Goal: Information Seeking & Learning: Learn about a topic

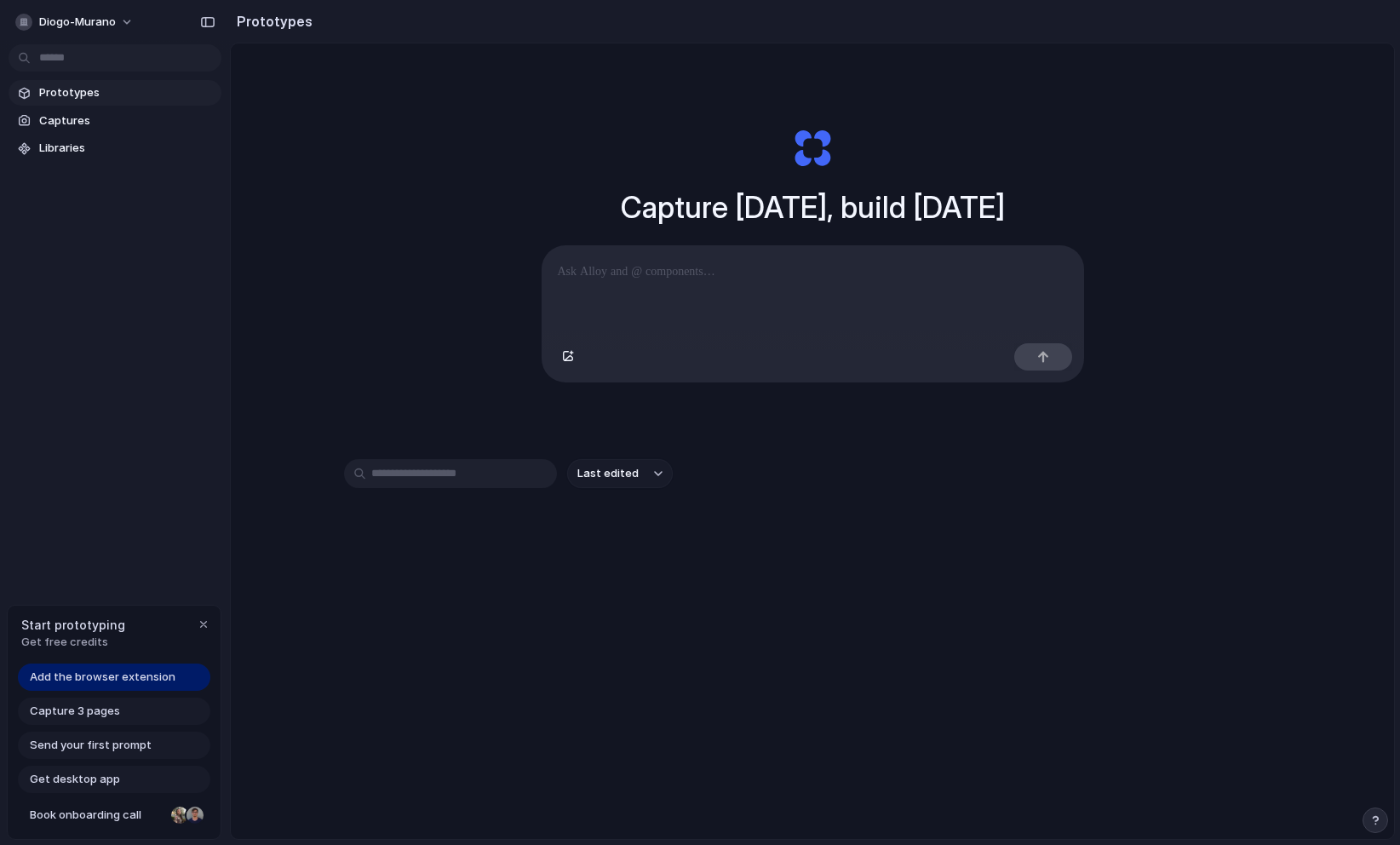
click at [131, 683] on span "Add the browser extension" at bounding box center [102, 676] width 145 height 17
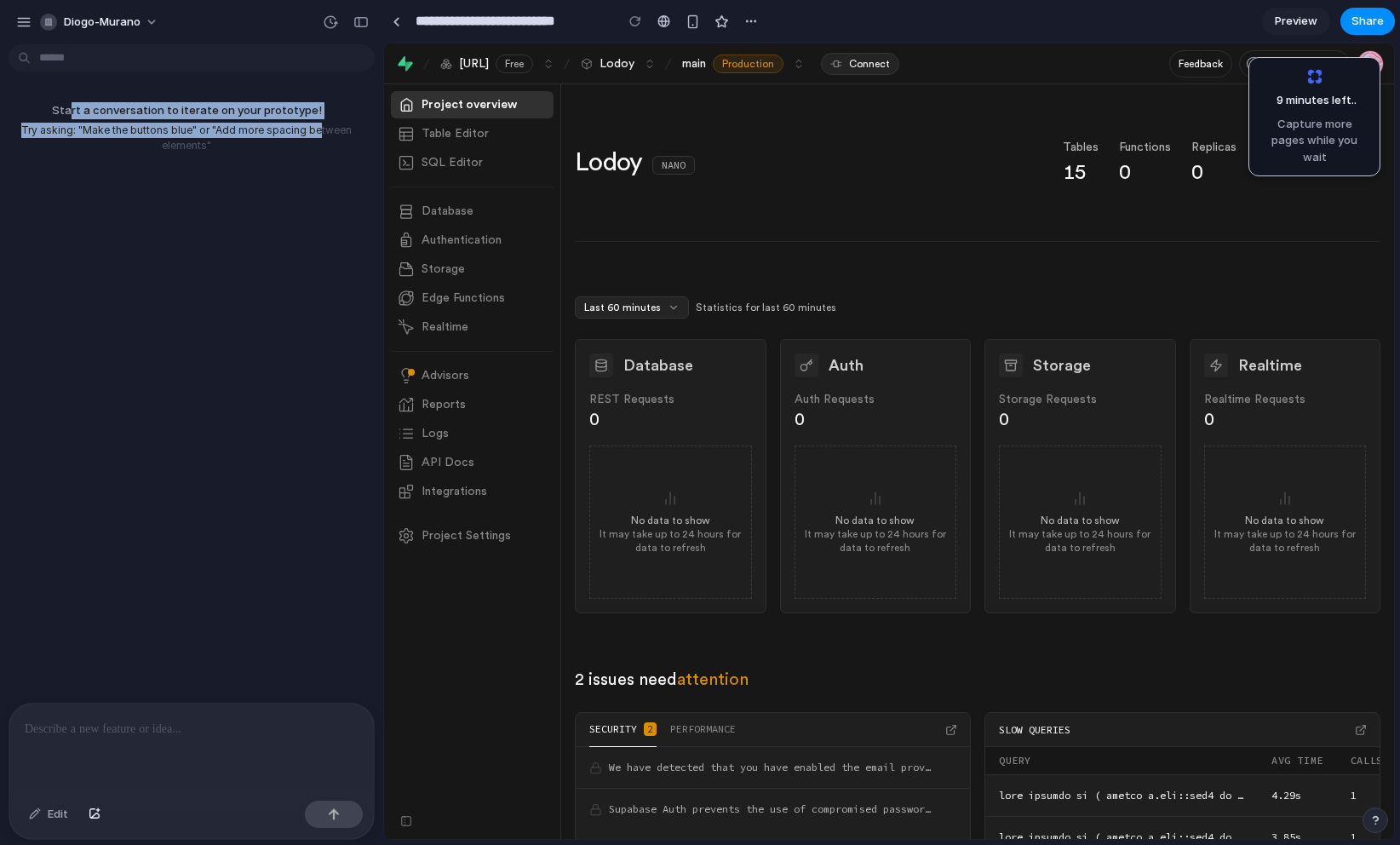
drag, startPoint x: 73, startPoint y: 105, endPoint x: 311, endPoint y: 139, distance: 240.4
click at [312, 134] on div "Start a conversation to iterate on your prototype! Try asking: "Make the button…" at bounding box center [186, 127] width 373 height 78
click at [305, 145] on p "Try asking: "Make the buttons blue" or "Add more spacing between elements"" at bounding box center [187, 137] width 360 height 31
drag, startPoint x: 178, startPoint y: 715, endPoint x: 189, endPoint y: 715, distance: 11.0
click at [178, 718] on p at bounding box center [192, 728] width 334 height 21
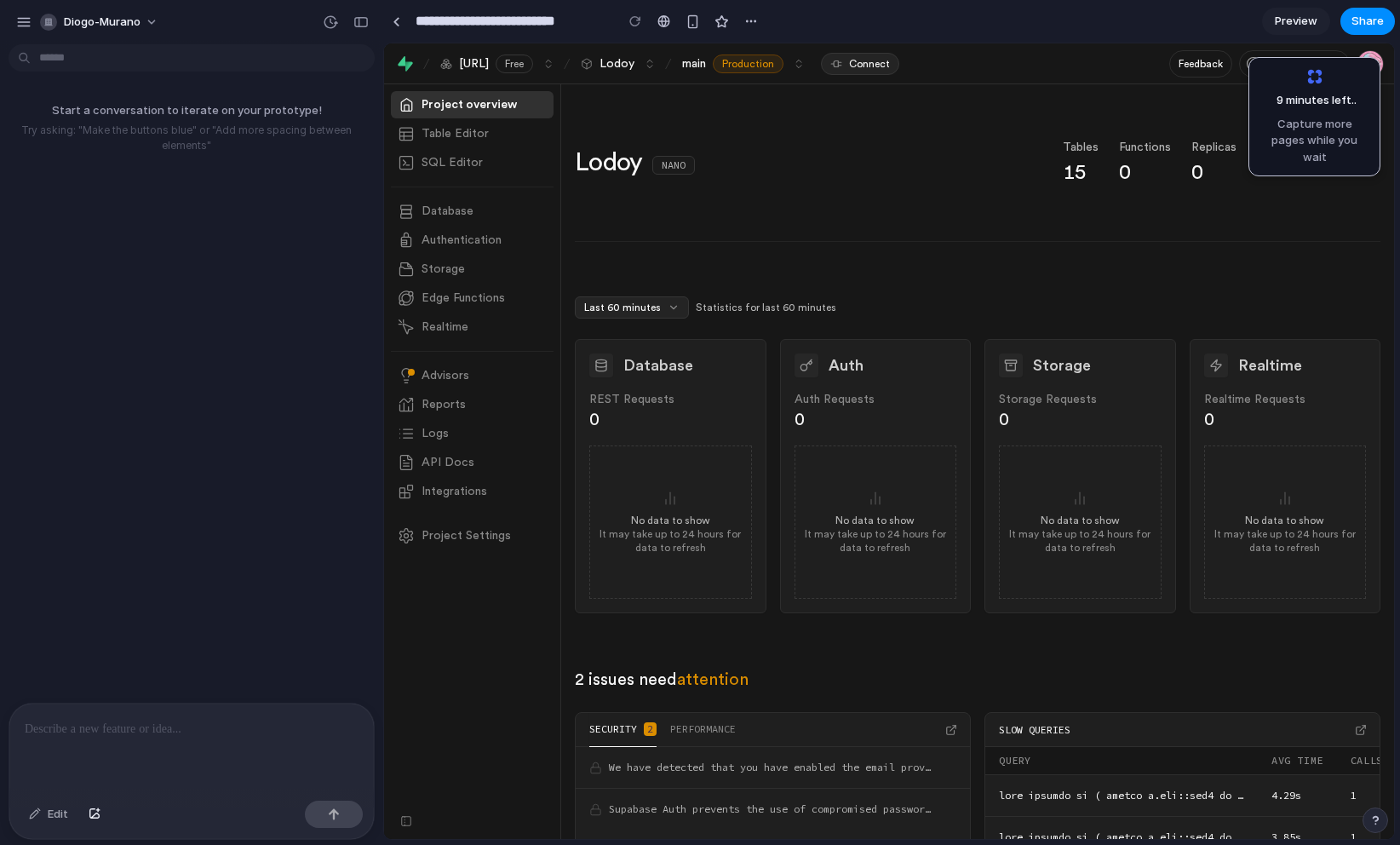
click at [39, 816] on div "Edit" at bounding box center [48, 814] width 56 height 28
drag, startPoint x: 66, startPoint y: 809, endPoint x: 85, endPoint y: 807, distance: 19.1
click at [66, 809] on div "Edit" at bounding box center [48, 814] width 56 height 28
click at [150, 733] on div at bounding box center [191, 748] width 365 height 90
click at [416, 820] on button "button" at bounding box center [406, 820] width 28 height 22
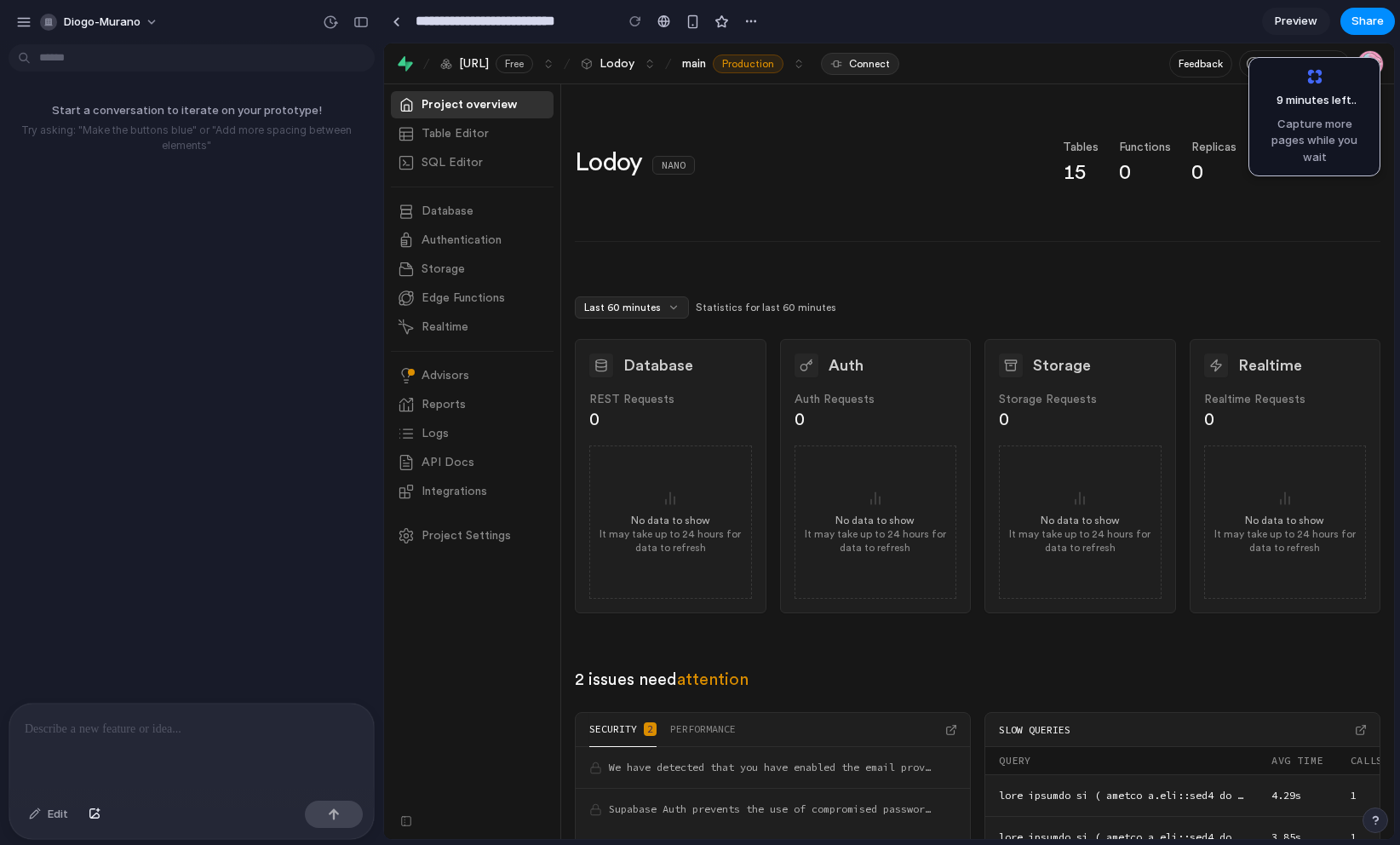
click at [185, 755] on div at bounding box center [191, 748] width 365 height 90
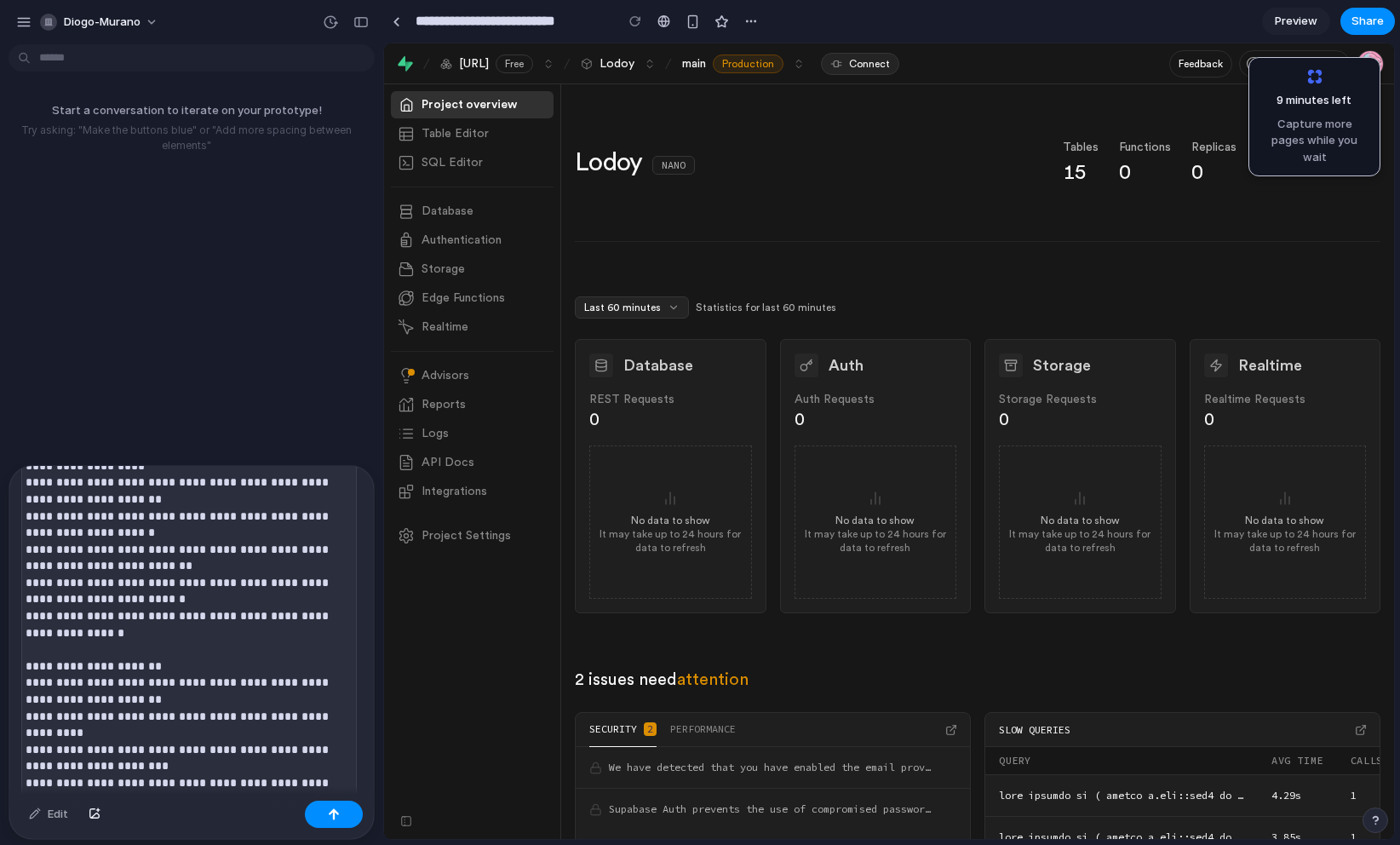
scroll to position [4872, 0]
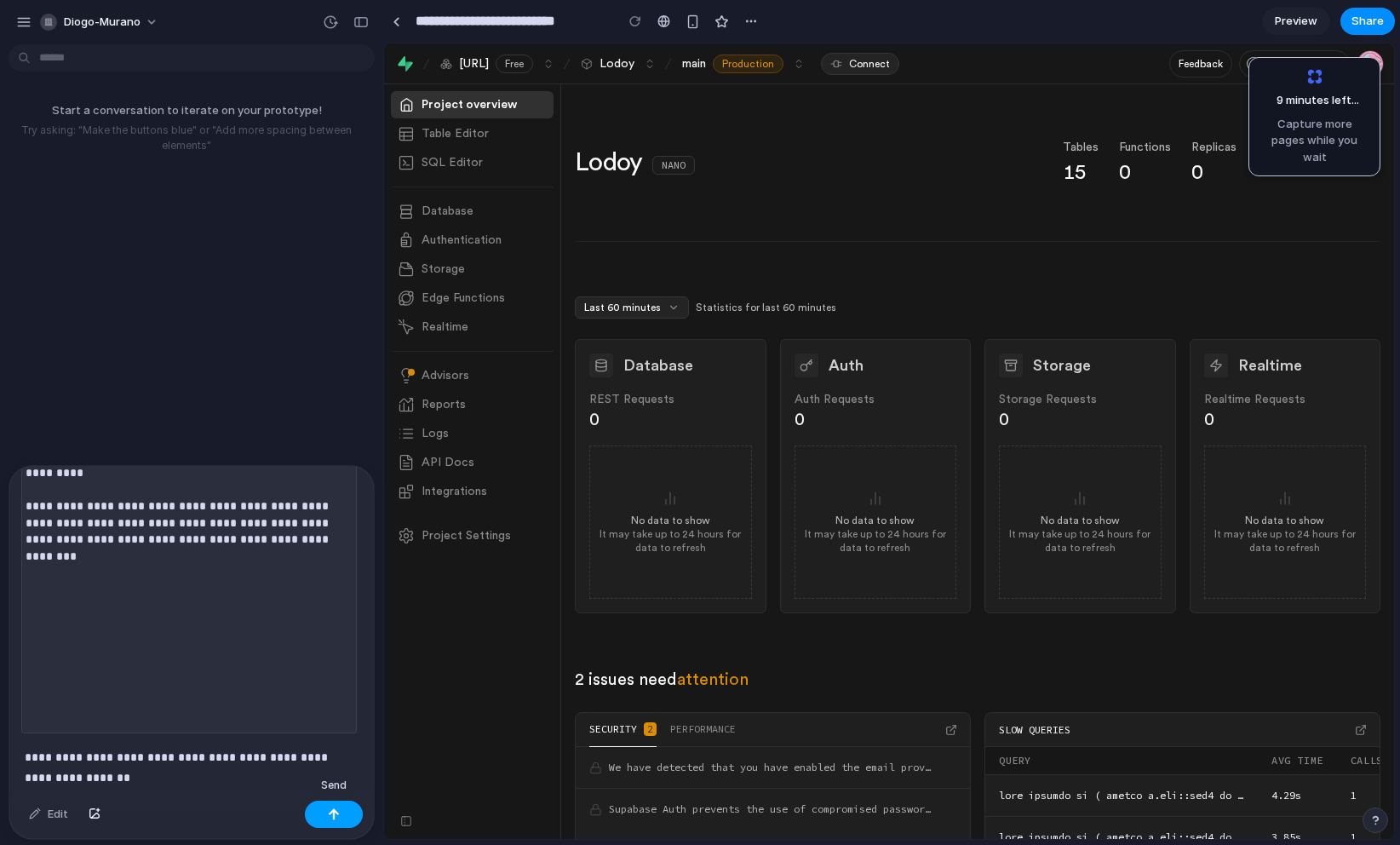
click at [326, 815] on button "button" at bounding box center [333, 814] width 58 height 28
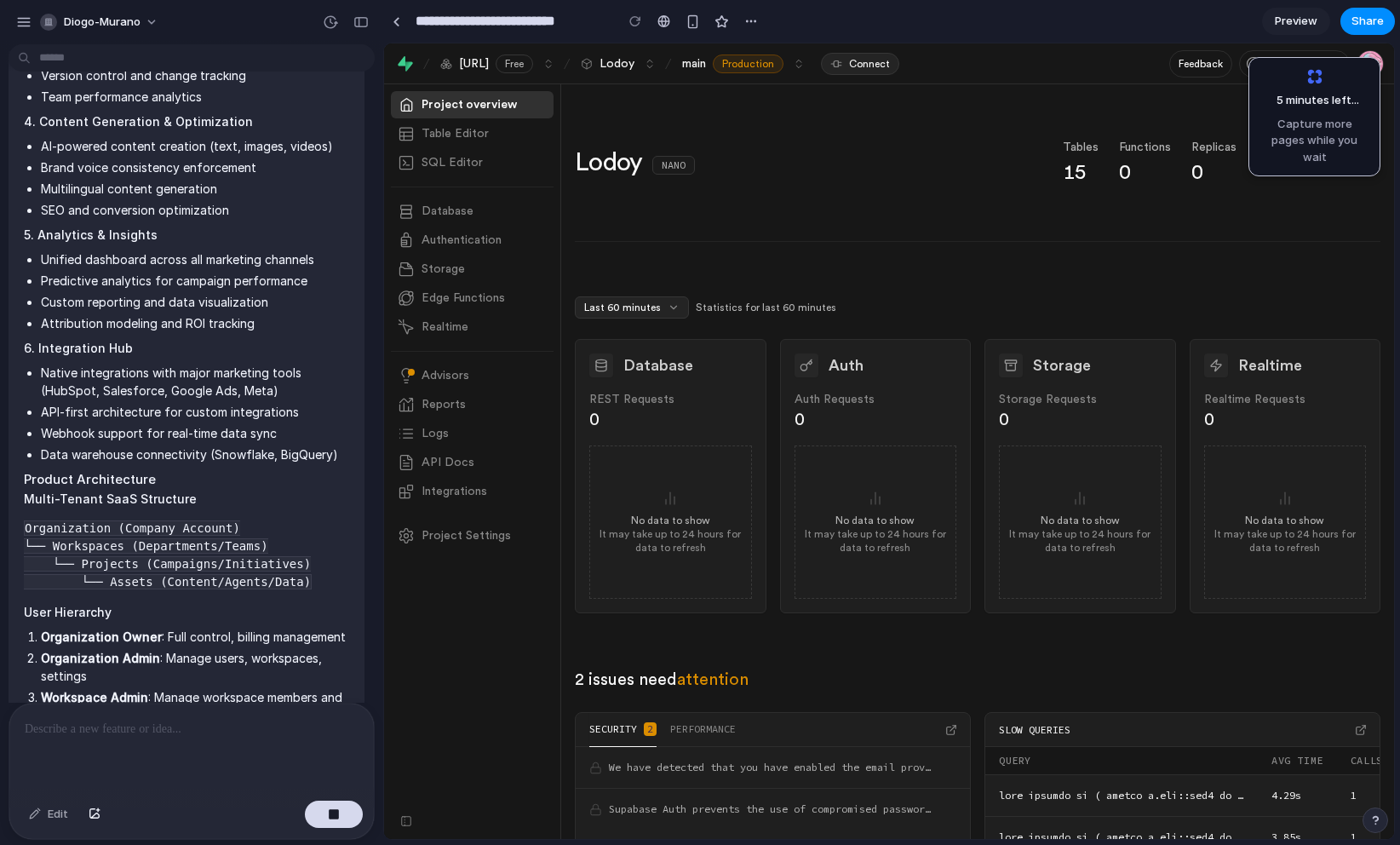
scroll to position [0, 0]
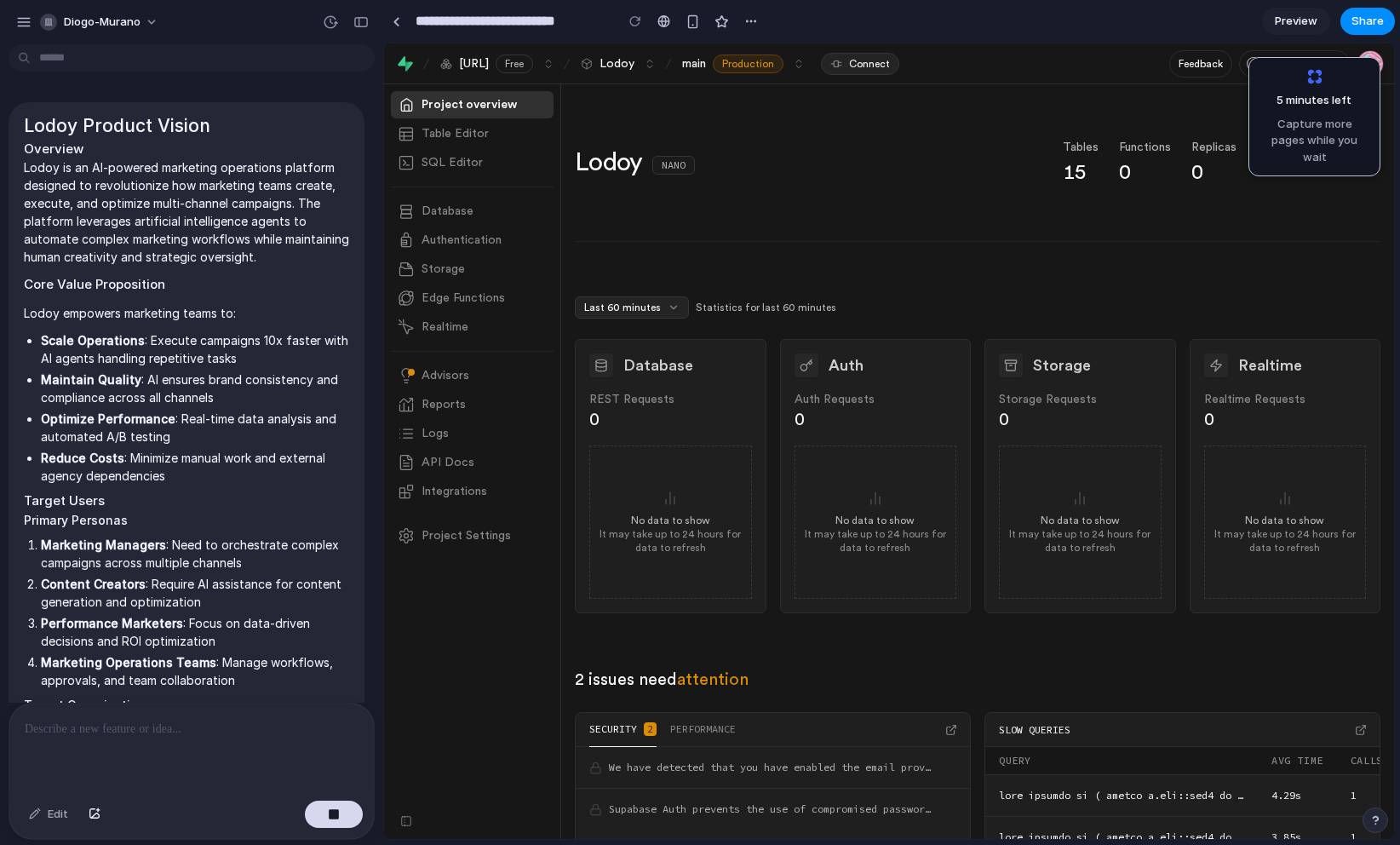
drag, startPoint x: 264, startPoint y: 529, endPoint x: 286, endPoint y: 180, distance: 349.7
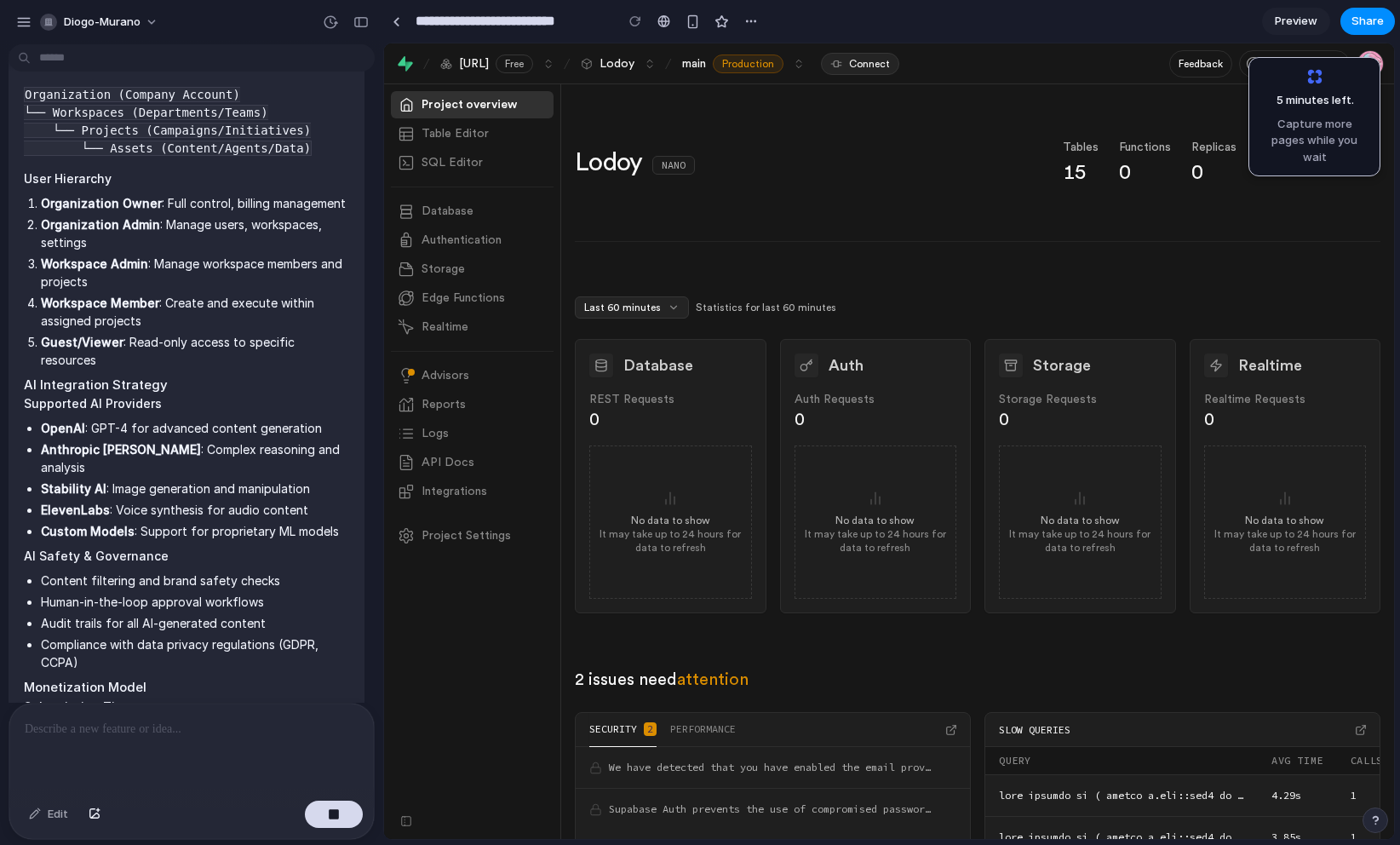
scroll to position [4569, 0]
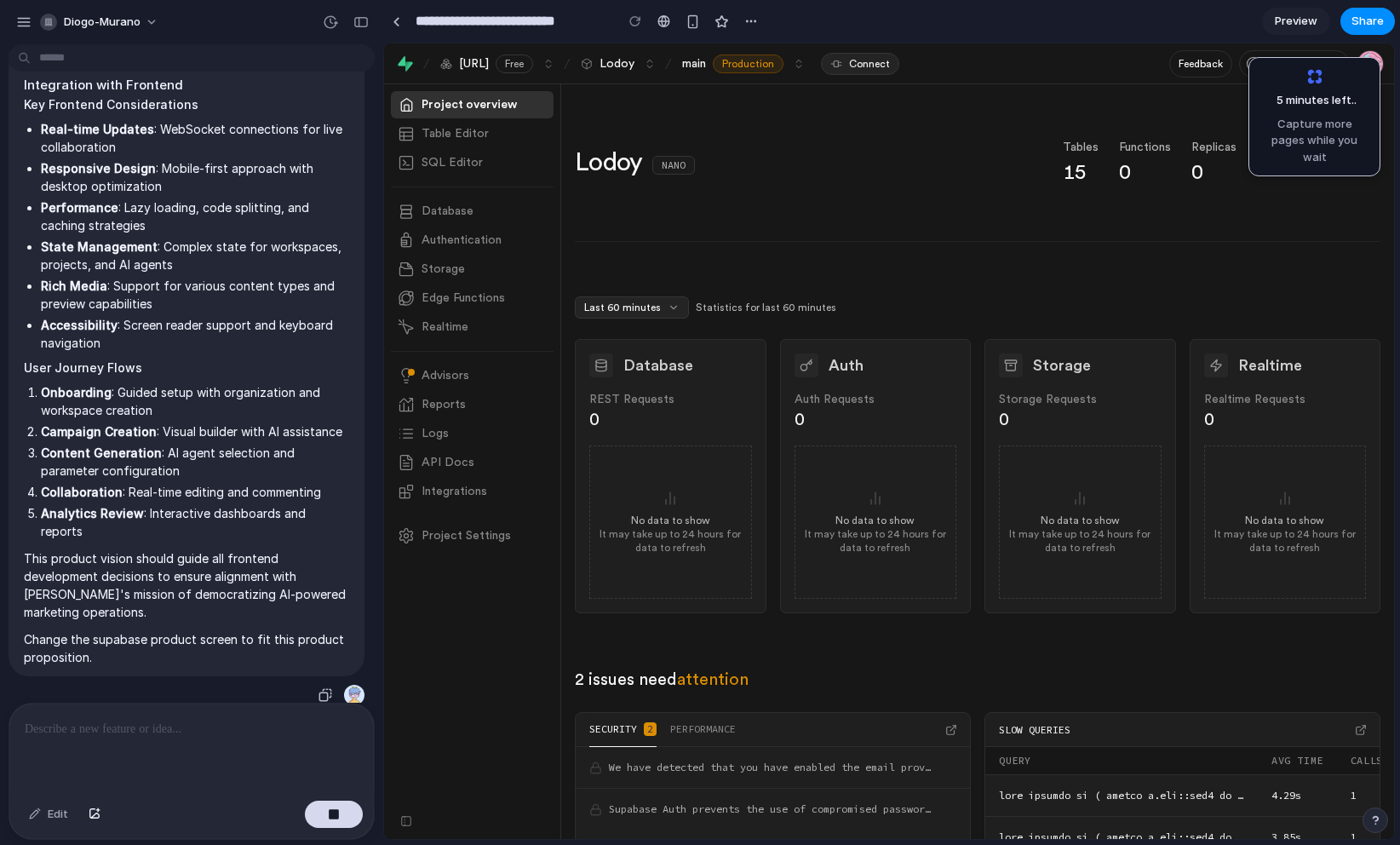
drag, startPoint x: 239, startPoint y: 165, endPoint x: 262, endPoint y: 581, distance: 416.6
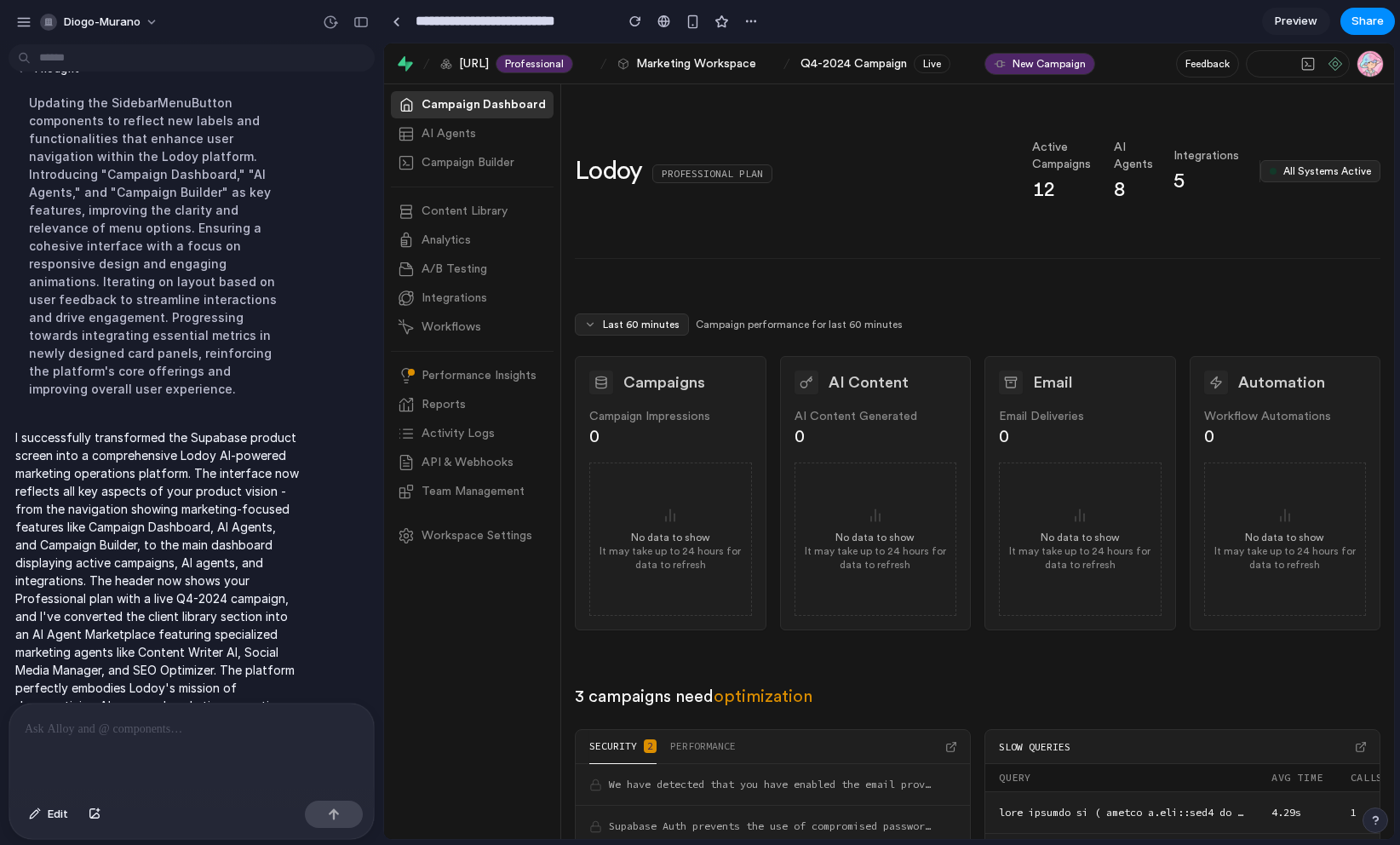
scroll to position [0, 0]
drag, startPoint x: 699, startPoint y: 164, endPoint x: 863, endPoint y: 171, distance: 164.1
click at [863, 166] on div "Lodoy Professional Plan" at bounding box center [793, 171] width 437 height 31
click at [860, 181] on div "Lodoy Professional Plan" at bounding box center [793, 171] width 437 height 31
drag, startPoint x: 981, startPoint y: 143, endPoint x: 1159, endPoint y: 202, distance: 187.5
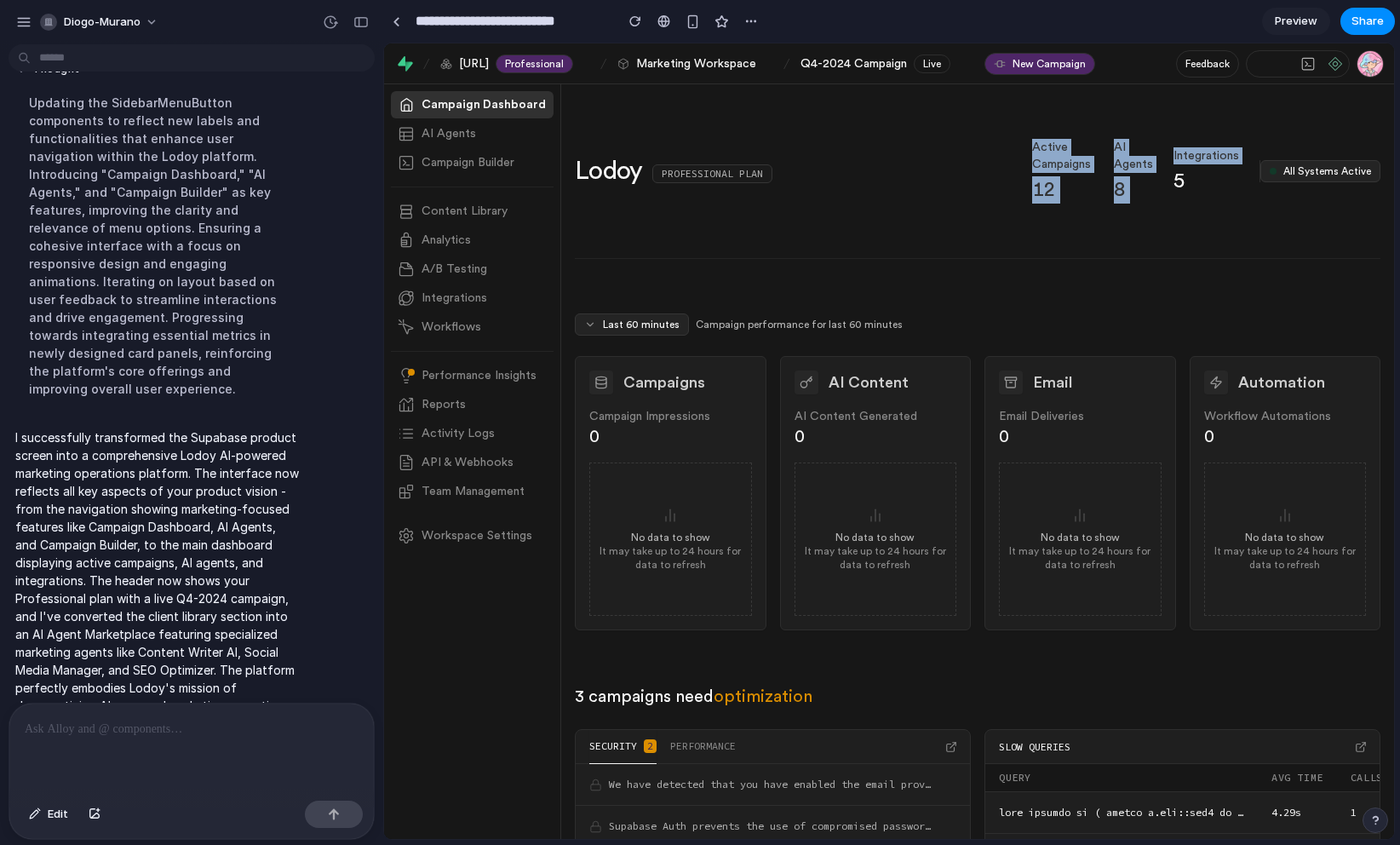
click at [1159, 202] on div "Lodoy Professional Plan Active Campaigns 12 AI Agents 8 Integrations 5 All Syst…" at bounding box center [977, 170] width 806 height 64
click at [1159, 202] on div "Active Campaigns 12 AI Agents 8 Integrations 5" at bounding box center [1135, 170] width 207 height 64
drag, startPoint x: 974, startPoint y: 147, endPoint x: 1225, endPoint y: 206, distance: 257.8
click at [1225, 206] on div "Lodoy Professional Plan Active Campaigns 12 AI Agents 8 Integrations 5 All Syst…" at bounding box center [977, 171] width 806 height 175
drag, startPoint x: 1225, startPoint y: 206, endPoint x: 1017, endPoint y: 206, distance: 208.0
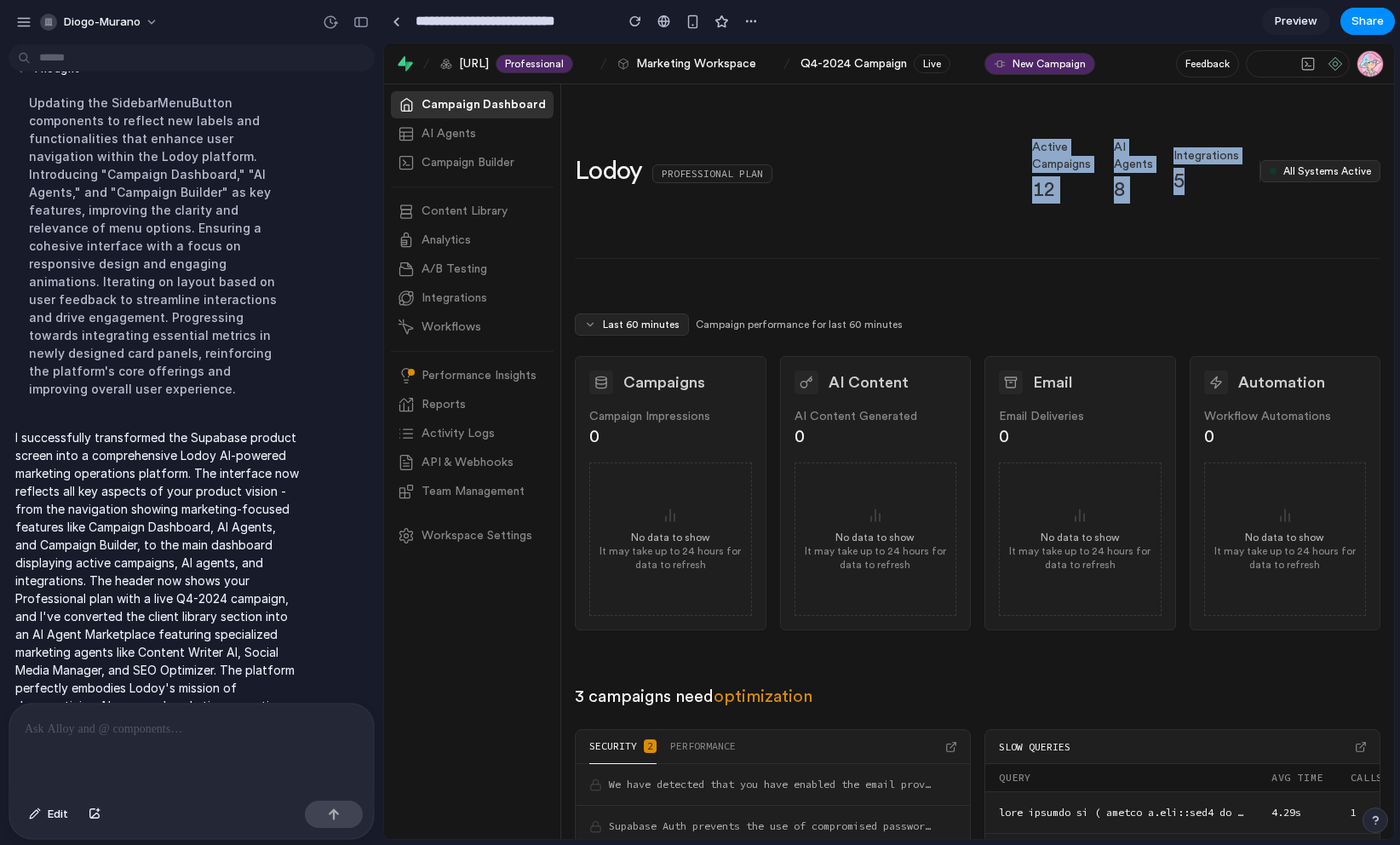
click at [1225, 206] on div "Lodoy Professional Plan Active Campaigns 12 AI Agents 8 Integrations 5 All Syst…" at bounding box center [977, 171] width 806 height 175
click at [866, 150] on div "Lodoy Professional Plan Active Campaigns 12 AI Agents 8 Integrations 5 All Syst…" at bounding box center [977, 170] width 806 height 64
click at [453, 138] on span "AI Agents" at bounding box center [448, 133] width 54 height 17
click at [461, 155] on span "Campaign Builder" at bounding box center [468, 162] width 93 height 17
drag, startPoint x: 501, startPoint y: 165, endPoint x: 537, endPoint y: 169, distance: 36.2
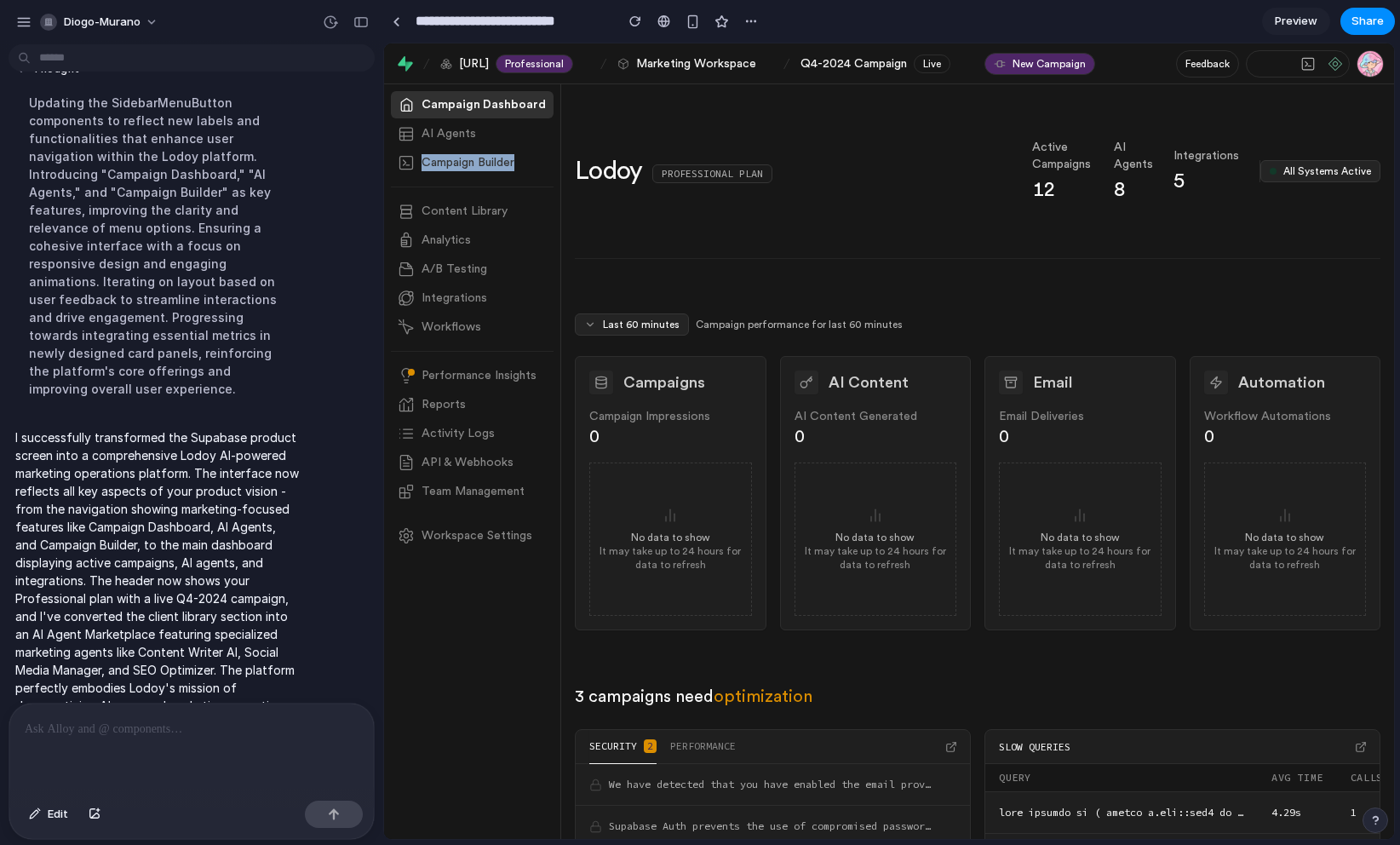
click at [537, 169] on link "Campaign Builder" at bounding box center [472, 163] width 163 height 28
drag, startPoint x: 443, startPoint y: 211, endPoint x: 553, endPoint y: 212, distance: 110.0
click at [557, 211] on div "Content Library Analytics A/B Testing Integrations Workflows" at bounding box center [473, 269] width 176 height 157
drag, startPoint x: 427, startPoint y: 233, endPoint x: 544, endPoint y: 243, distance: 117.4
click at [545, 242] on link "Analytics" at bounding box center [472, 240] width 163 height 28
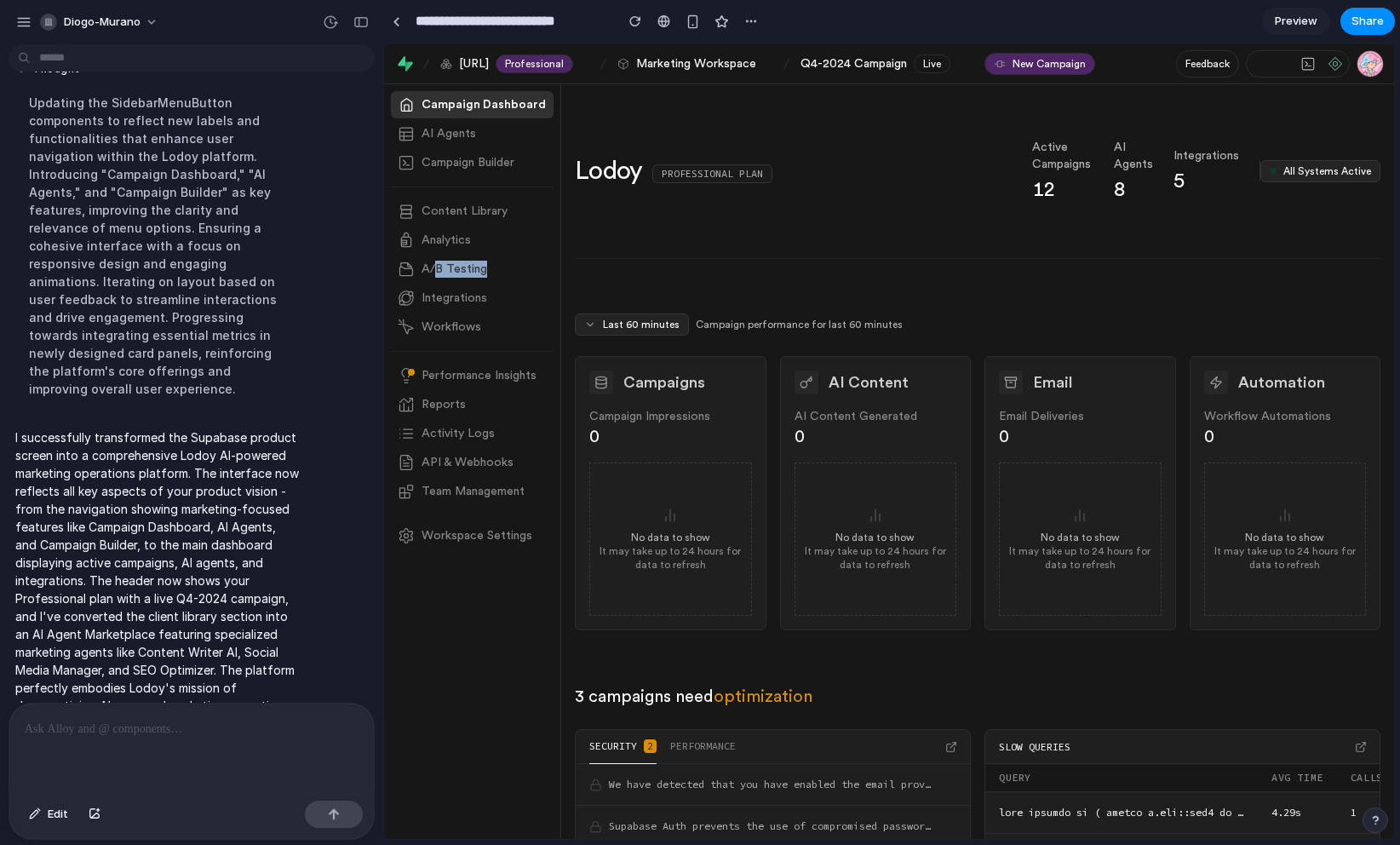
drag, startPoint x: 457, startPoint y: 272, endPoint x: 541, endPoint y: 274, distance: 84.0
click at [541, 274] on link "A/B Testing" at bounding box center [472, 269] width 163 height 28
click at [440, 287] on link "Integrations" at bounding box center [472, 298] width 163 height 28
drag, startPoint x: 459, startPoint y: 298, endPoint x: 481, endPoint y: 315, distance: 27.8
click at [499, 302] on link "Integrations" at bounding box center [472, 298] width 163 height 28
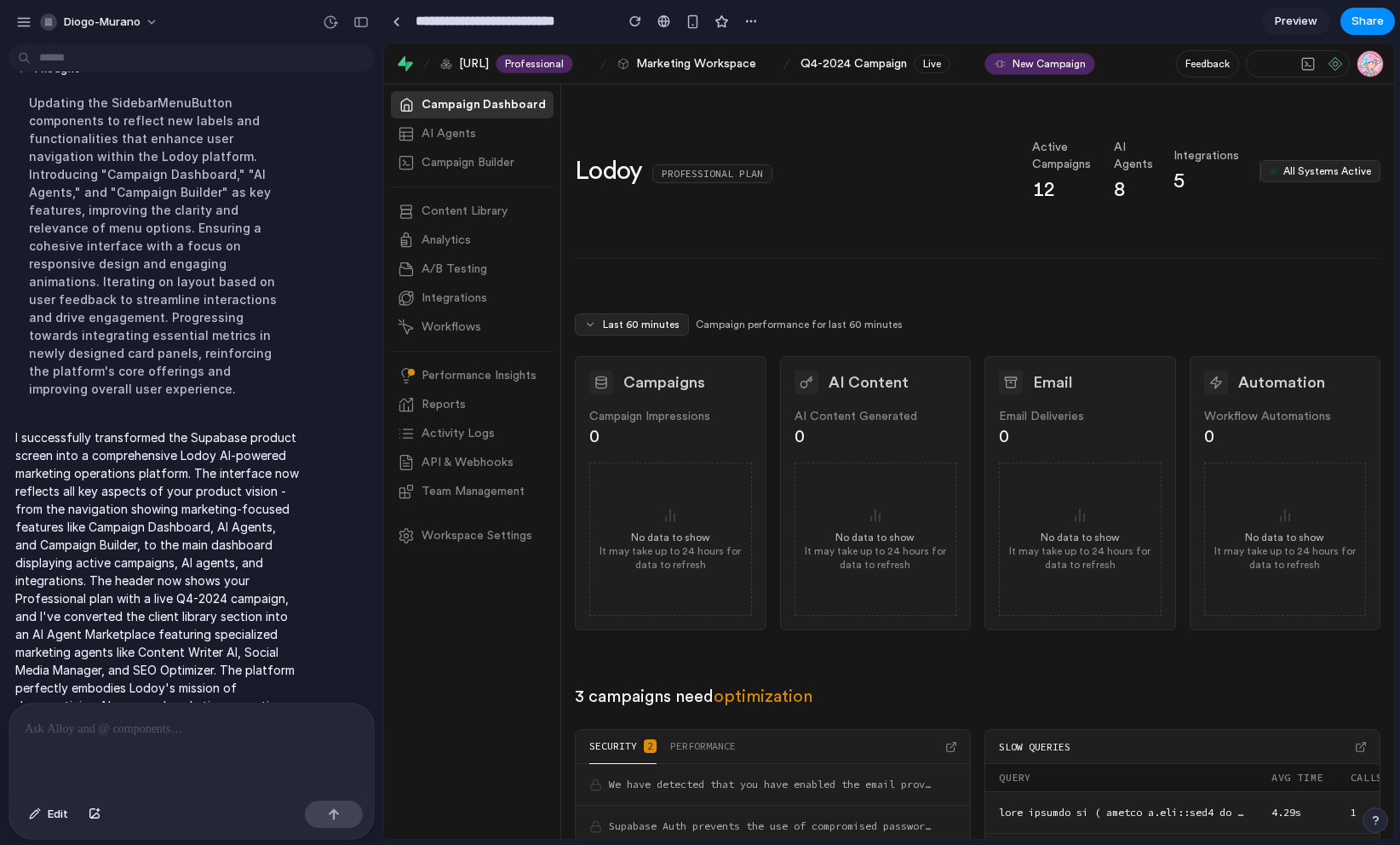
click at [464, 326] on span "Workflows" at bounding box center [451, 326] width 59 height 17
